Goal: Task Accomplishment & Management: Use online tool/utility

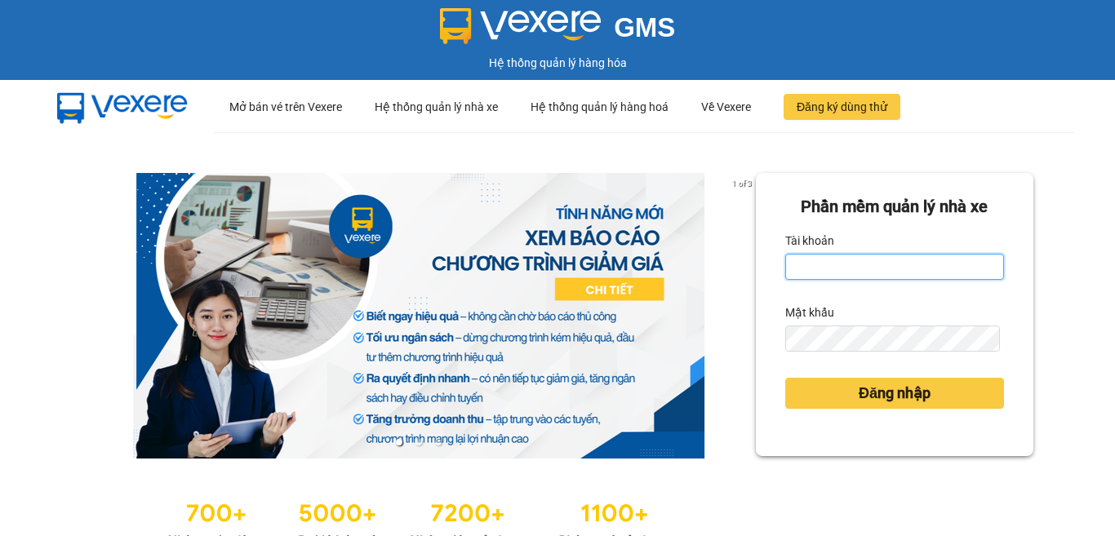
click at [918, 256] on input "Tài khoản" at bounding box center [894, 267] width 219 height 26
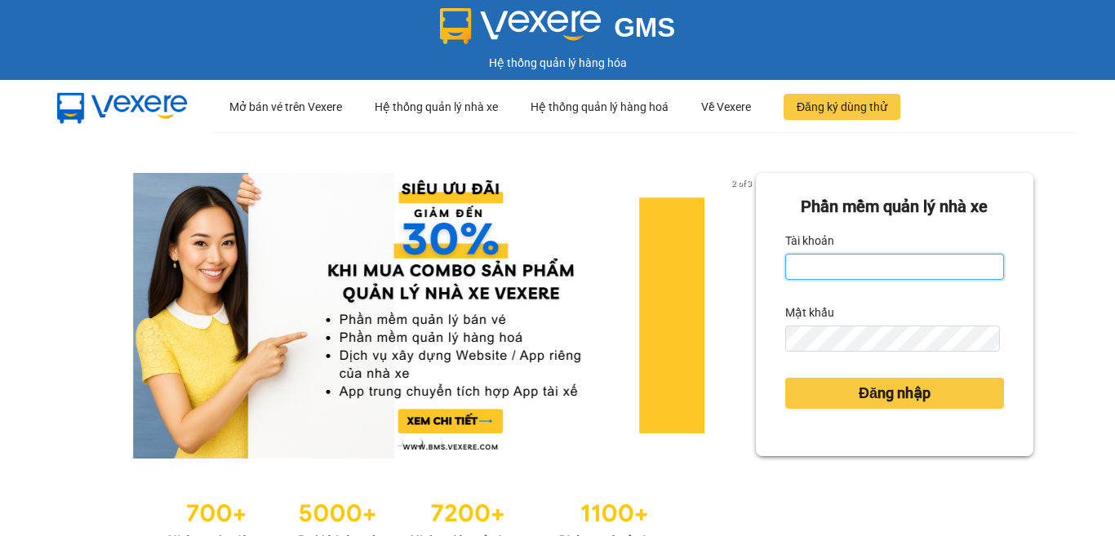
type input "bichhang.trangngocphat"
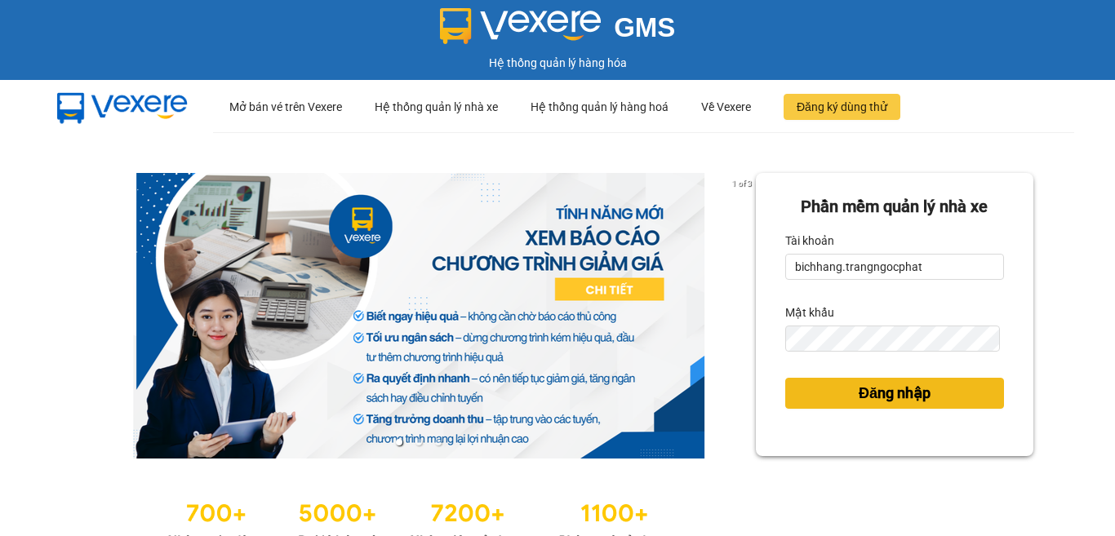
click at [859, 391] on span "Đăng nhập" at bounding box center [895, 393] width 72 height 23
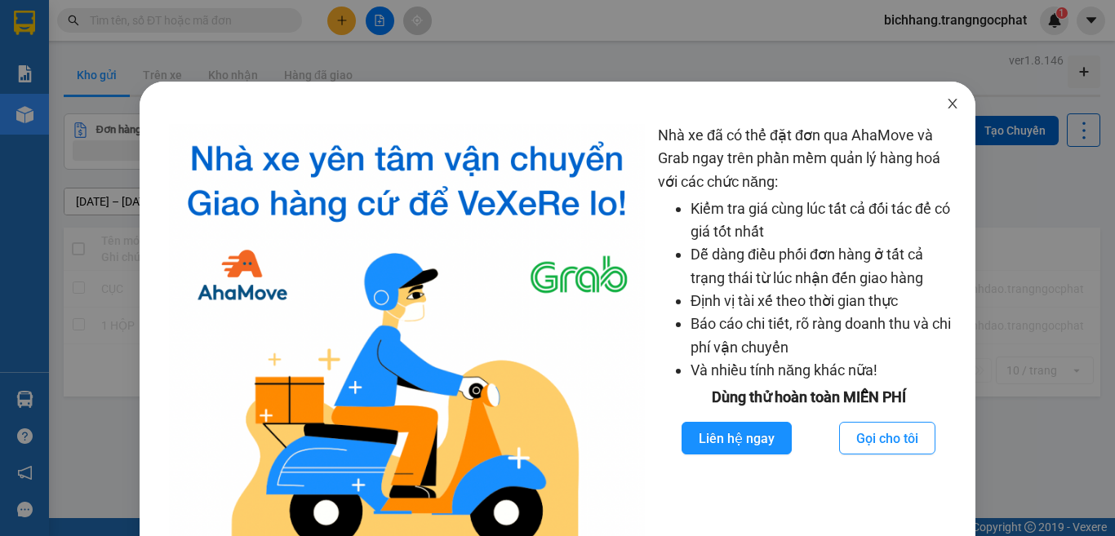
click at [949, 105] on icon "close" at bounding box center [953, 104] width 9 height 10
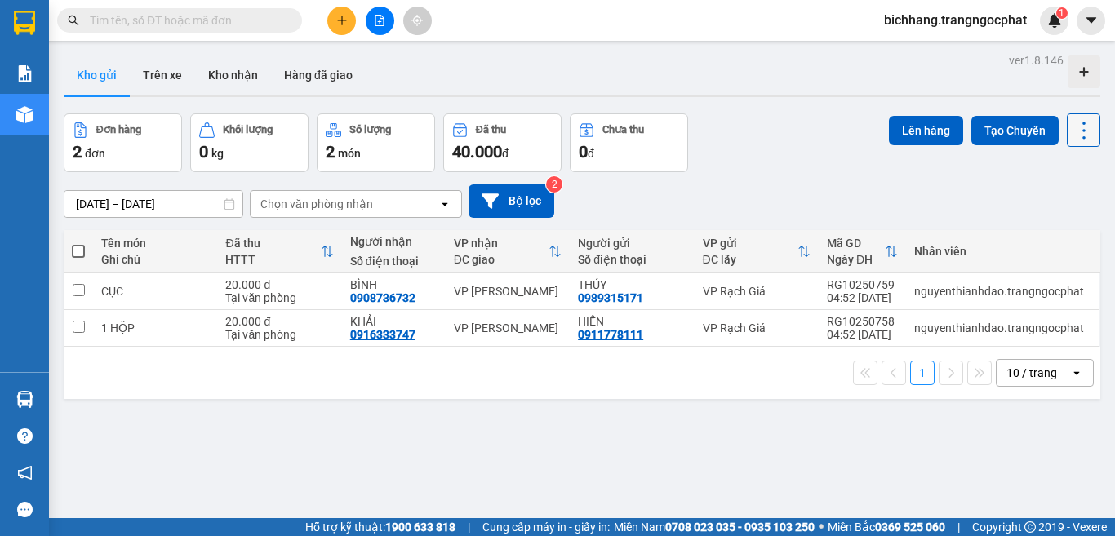
click at [1073, 136] on icon at bounding box center [1084, 130] width 23 height 23
click at [1029, 236] on span "Làm mới" at bounding box center [1047, 233] width 45 height 16
